Goal: Task Accomplishment & Management: Use online tool/utility

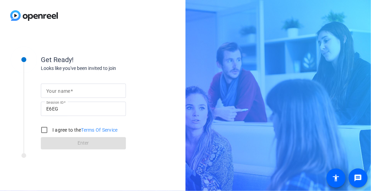
click at [55, 93] on input "Your name" at bounding box center [83, 90] width 74 height 8
type input "[PERSON_NAME]"
click at [43, 129] on input "I agree to the Terms Of Service" at bounding box center [44, 130] width 14 height 14
checkbox input "true"
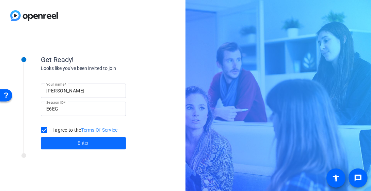
click at [58, 145] on span at bounding box center [83, 143] width 85 height 16
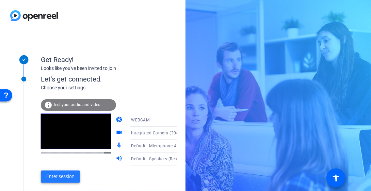
click at [60, 178] on span "Enter session" at bounding box center [60, 176] width 28 height 7
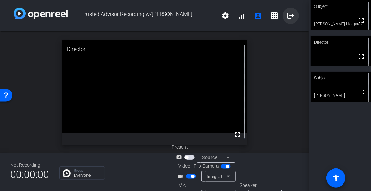
click at [287, 17] on mat-icon "logout" at bounding box center [291, 16] width 8 height 8
